Goal: Task Accomplishment & Management: Use online tool/utility

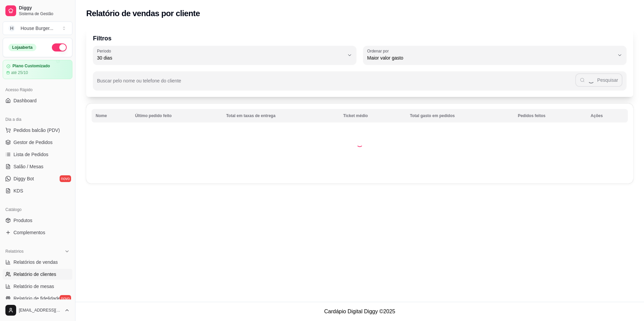
select select "30"
select select "HIGHEST_TOTAL_SPENT_WITH_ORDERS"
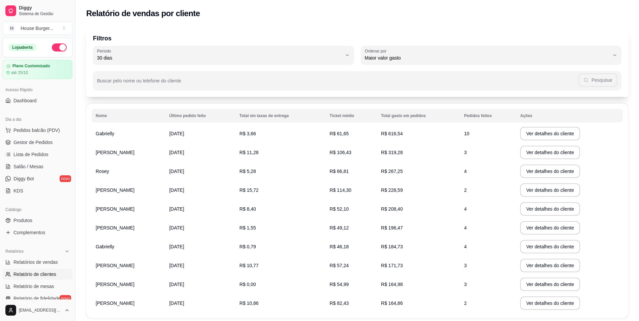
scroll to position [34, 0]
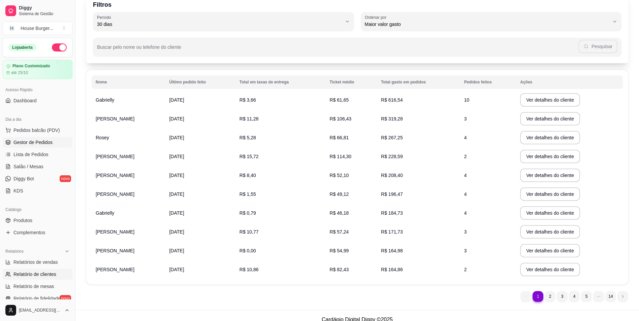
click at [33, 144] on span "Gestor de Pedidos" at bounding box center [32, 142] width 39 height 7
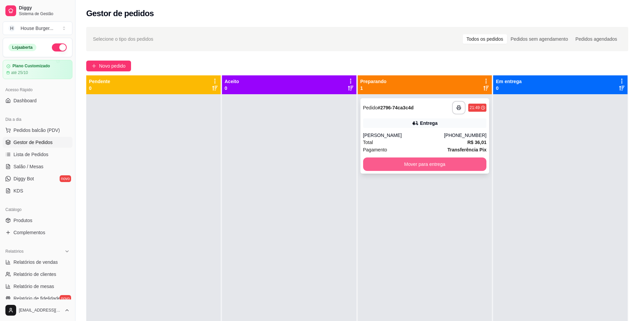
click at [367, 163] on button "Mover para entrega" at bounding box center [425, 164] width 124 height 13
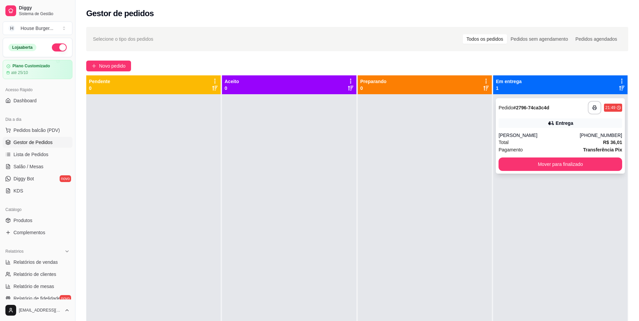
click at [563, 130] on div "**********" at bounding box center [560, 135] width 129 height 75
drag, startPoint x: 9, startPoint y: 263, endPoint x: 9, endPoint y: 258, distance: 5.4
click at [9, 263] on icon at bounding box center [7, 262] width 5 height 5
select select "ALL"
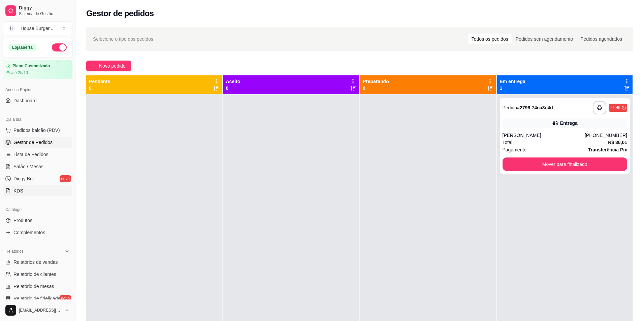
select select "0"
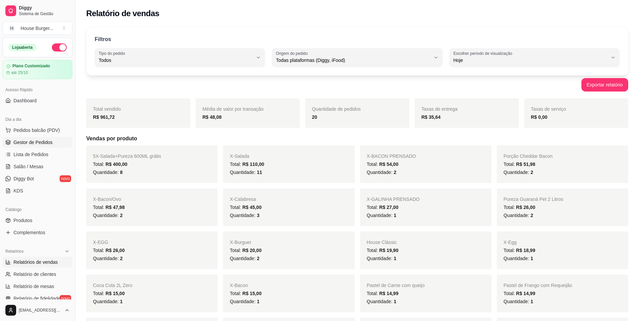
click at [42, 139] on span "Gestor de Pedidos" at bounding box center [32, 142] width 39 height 7
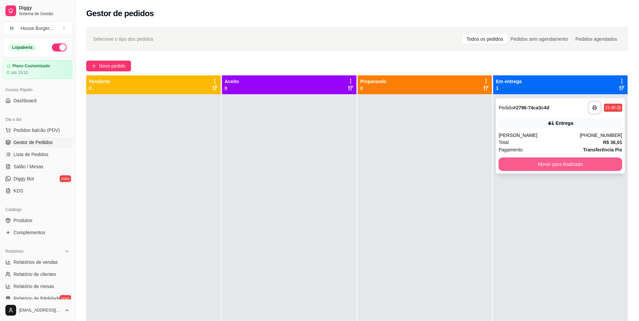
click at [512, 160] on button "Mover para finalizado" at bounding box center [560, 164] width 124 height 13
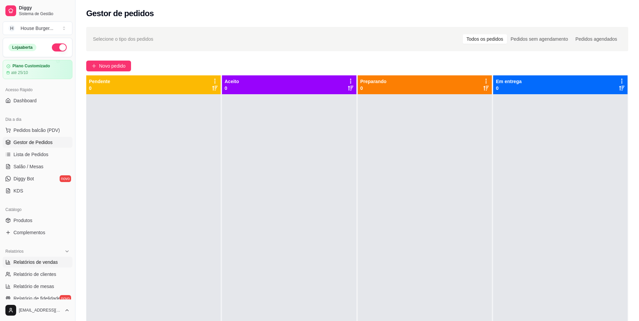
click at [54, 261] on span "Relatórios de vendas" at bounding box center [35, 262] width 44 height 7
select select "ALL"
select select "0"
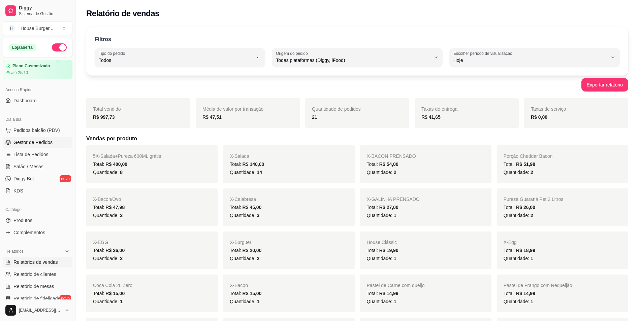
click at [39, 145] on span "Gestor de Pedidos" at bounding box center [32, 142] width 39 height 7
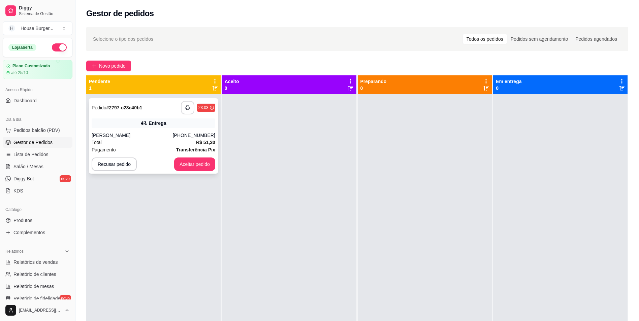
click at [191, 107] on button "button" at bounding box center [187, 107] width 13 height 13
click at [208, 174] on div "**********" at bounding box center [153, 254] width 134 height 321
click at [203, 167] on button "Aceitar pedido" at bounding box center [194, 164] width 41 height 13
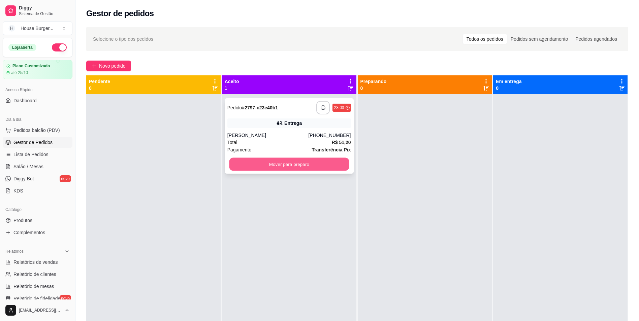
click at [259, 161] on button "Mover para preparo" at bounding box center [289, 164] width 120 height 13
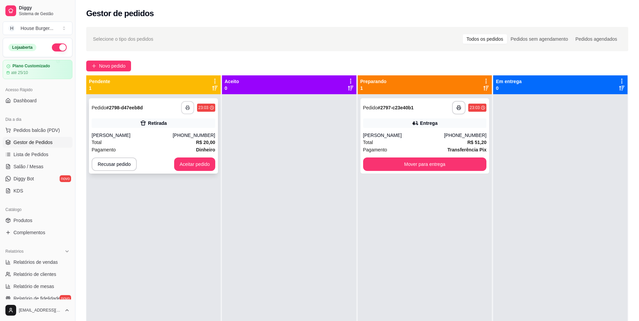
click at [192, 109] on button "button" at bounding box center [187, 107] width 13 height 13
click at [207, 164] on button "Aceitar pedido" at bounding box center [195, 164] width 40 height 13
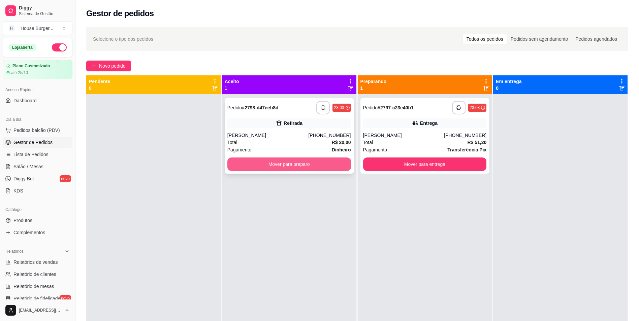
click at [261, 160] on button "Mover para preparo" at bounding box center [289, 164] width 124 height 13
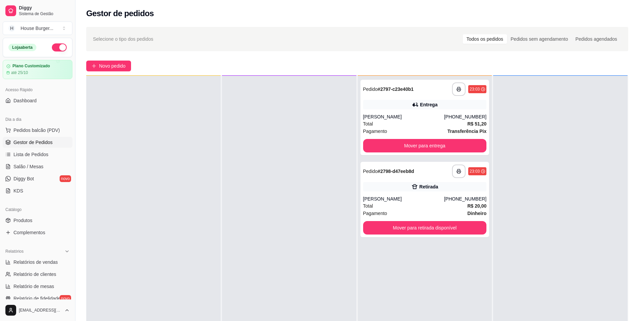
scroll to position [19, 0]
